Goal: Use online tool/utility

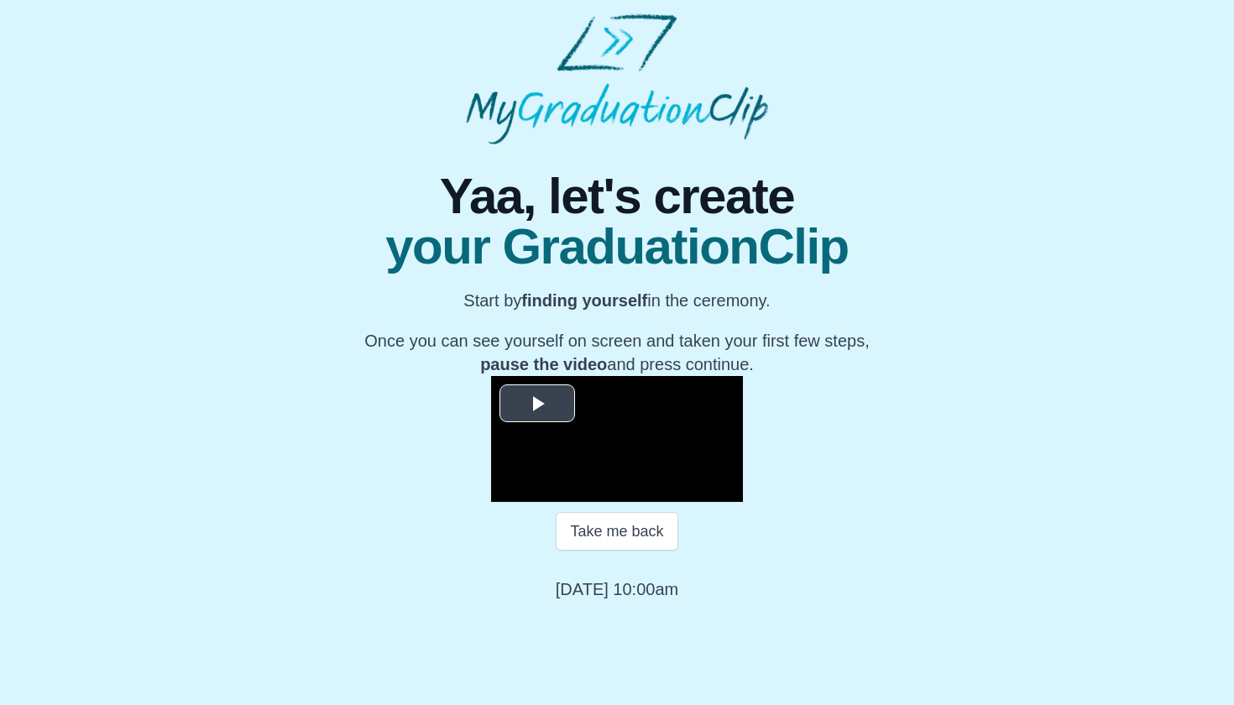
scroll to position [131, 0]
click at [648, 551] on button "Take me back" at bounding box center [617, 531] width 122 height 39
click at [537, 404] on span "Video Player" at bounding box center [537, 404] width 0 height 0
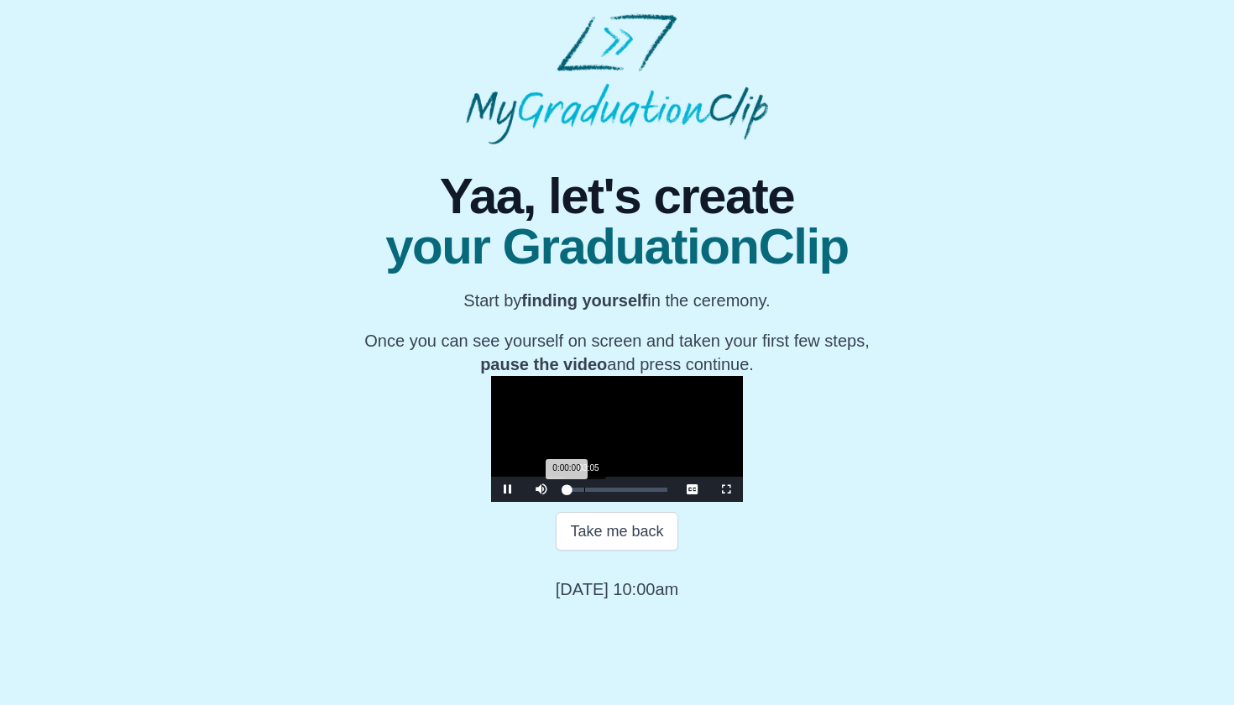
click at [558, 502] on div "Loaded : 0% 0:03:05 0:00:00 Progress : 0%" at bounding box center [617, 489] width 118 height 25
click at [558, 502] on div "Loaded : 0% 0:08:06 0:03:06 Progress : 0%" at bounding box center [617, 489] width 118 height 25
click at [679, 492] on div "0:19:44" at bounding box center [679, 490] width 1 height 4
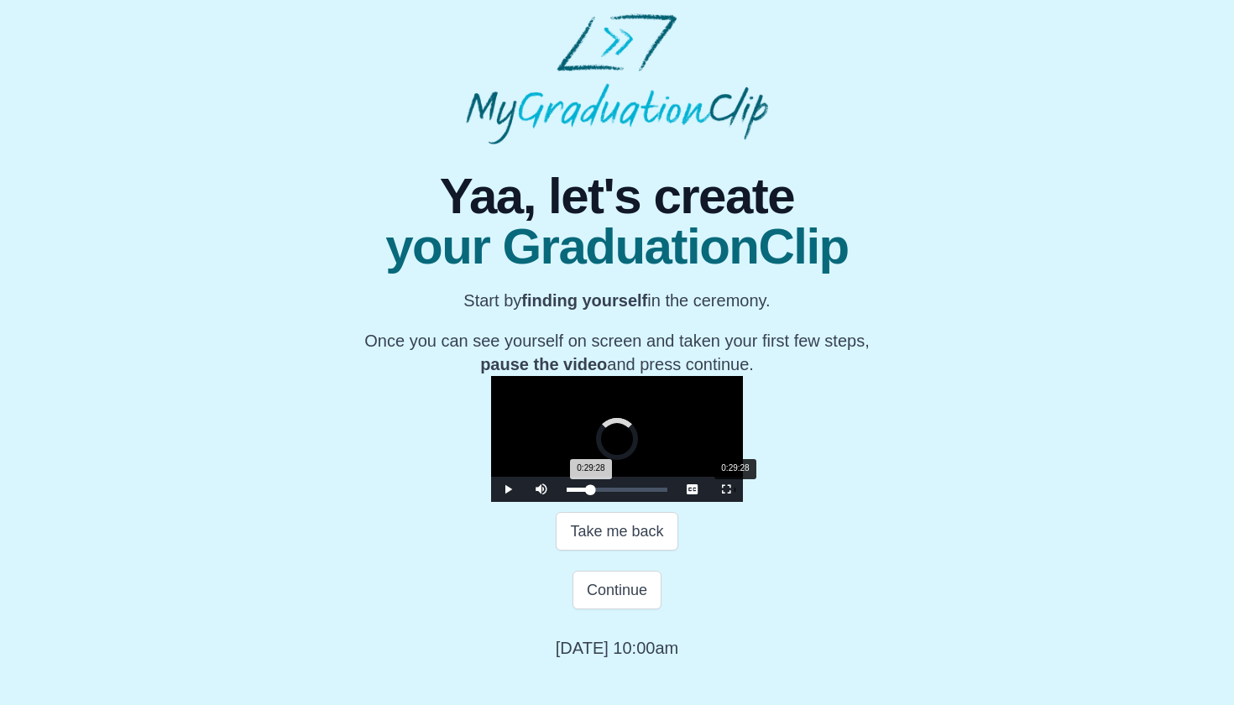
click at [558, 502] on div "Loaded : 0% 0:29:28 0:29:28 Progress : 0%" at bounding box center [617, 489] width 118 height 25
click at [624, 502] on div "Loaded : 0% 0:41:51 0:29:29 Progress : 0%" at bounding box center [617, 489] width 118 height 25
click at [717, 502] on video "Video Player" at bounding box center [617, 439] width 252 height 126
click at [676, 502] on div "Loaded : 0% 0:57:46 0:42:10 Progress : 0%" at bounding box center [617, 489] width 118 height 25
click at [743, 497] on video "Video Player" at bounding box center [617, 439] width 252 height 126
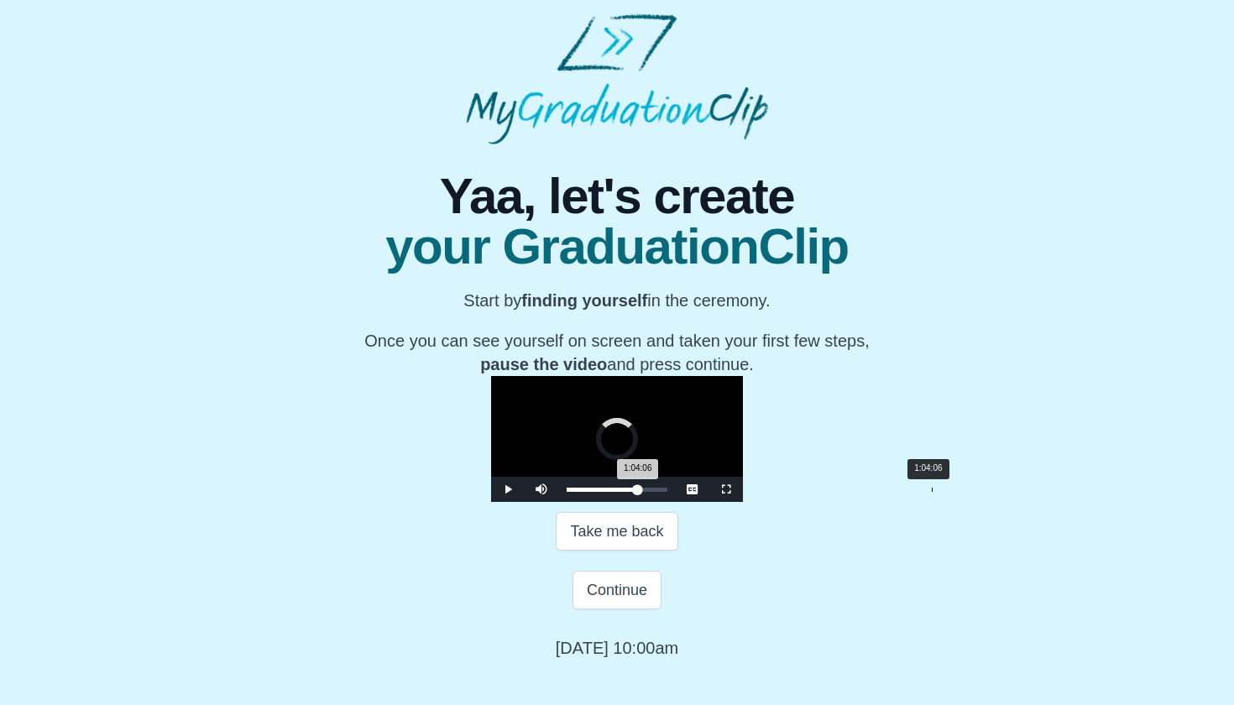
click at [676, 502] on div "Loaded : 0% 1:04:06 1:04:06 Progress : 0%" at bounding box center [617, 489] width 118 height 25
click at [676, 502] on div "Loaded : 0% 1:15:36 1:04:07 Progress : 0%" at bounding box center [617, 489] width 118 height 25
click at [676, 502] on div "Loaded : 0% 1:20:37 1:15:46 Progress : 0%" at bounding box center [617, 489] width 118 height 25
click at [619, 598] on div "Continue" at bounding box center [617, 590] width 617 height 59
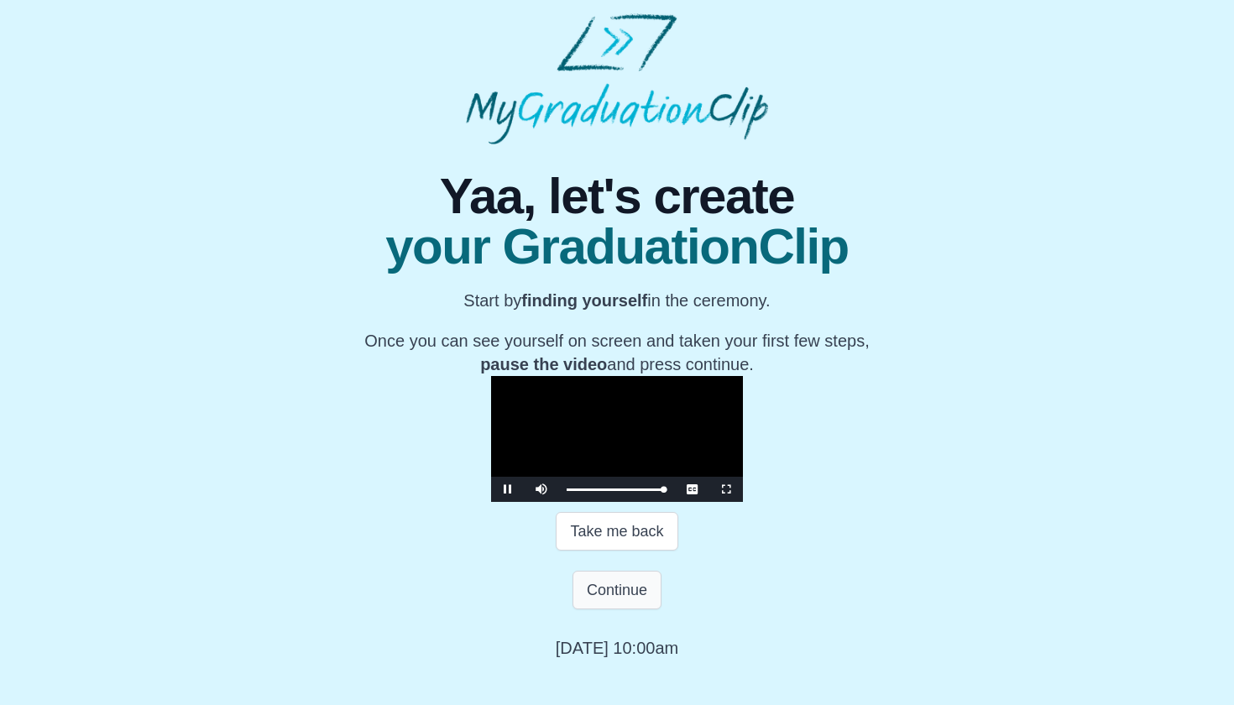
click at [615, 609] on button "Continue" at bounding box center [616, 590] width 89 height 39
click at [618, 635] on html "**********" at bounding box center [617, 336] width 1234 height 673
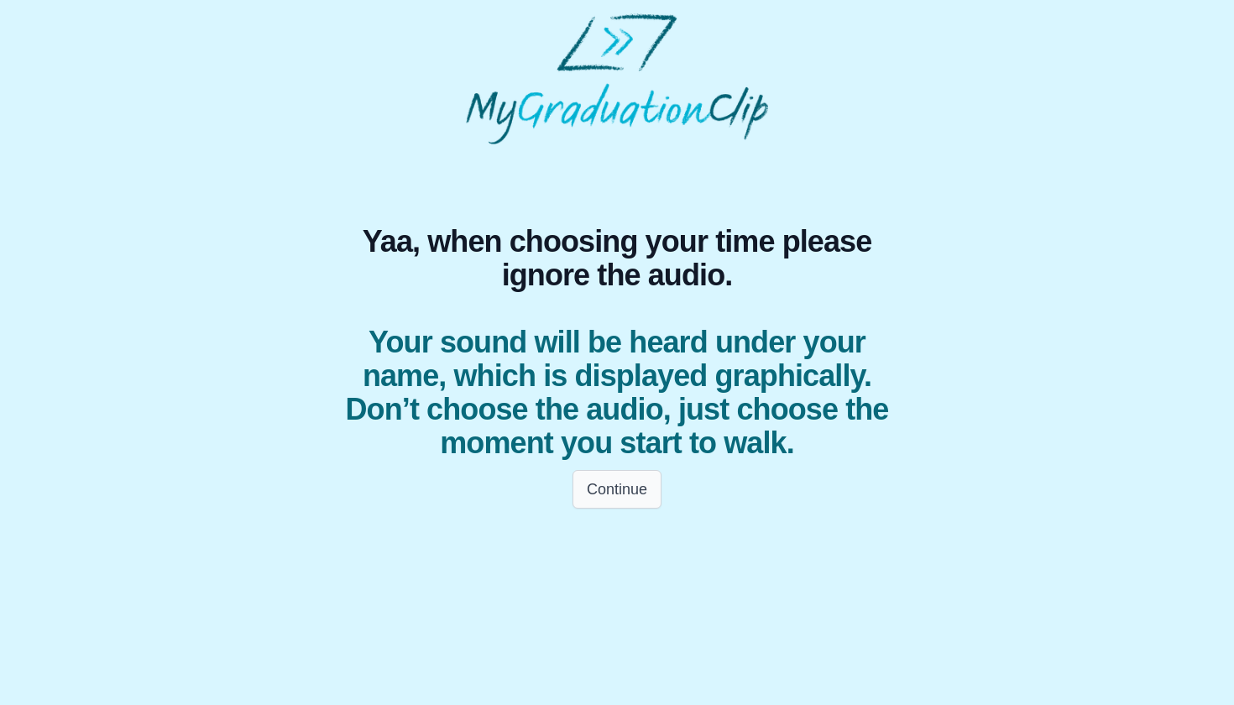
click at [620, 485] on button "Continue" at bounding box center [616, 489] width 89 height 39
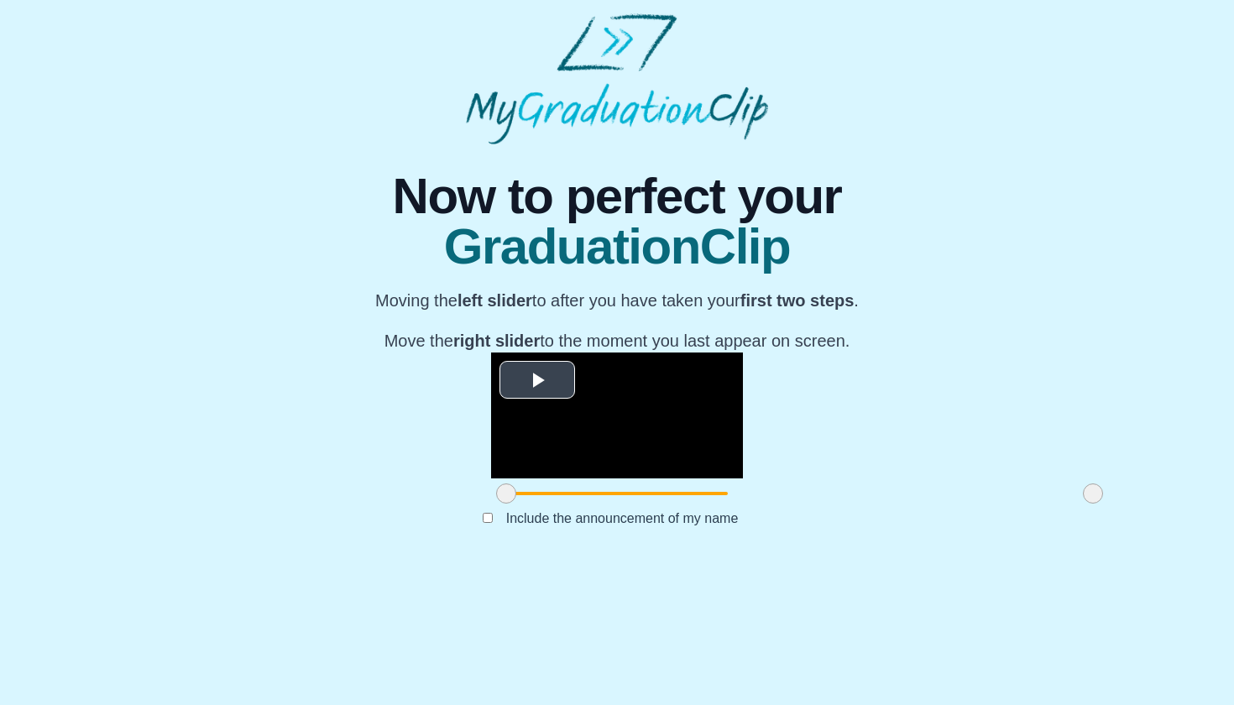
scroll to position [91, 0]
drag, startPoint x: 311, startPoint y: 623, endPoint x: 380, endPoint y: 626, distance: 69.7
click at [546, 509] on div at bounding box center [561, 493] width 30 height 30
